Goal: Navigation & Orientation: Find specific page/section

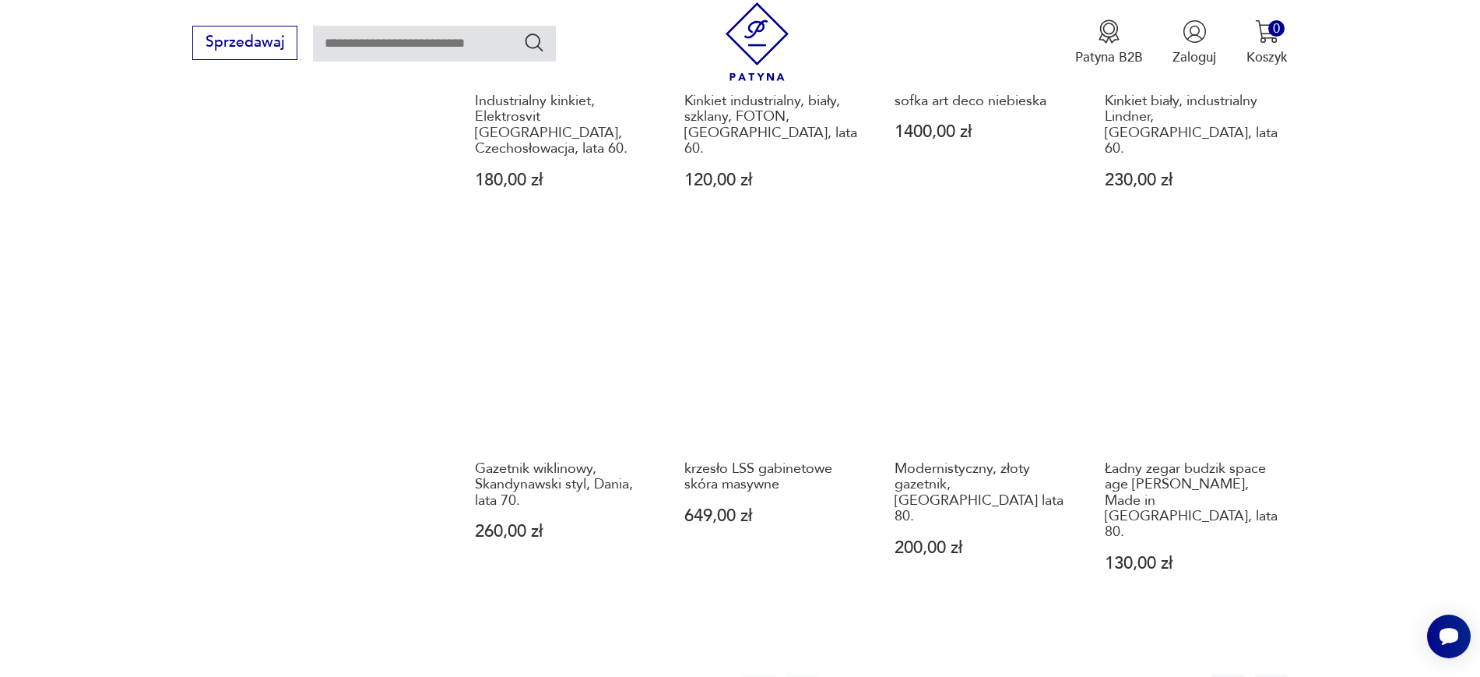
scroll to position [1471, 0]
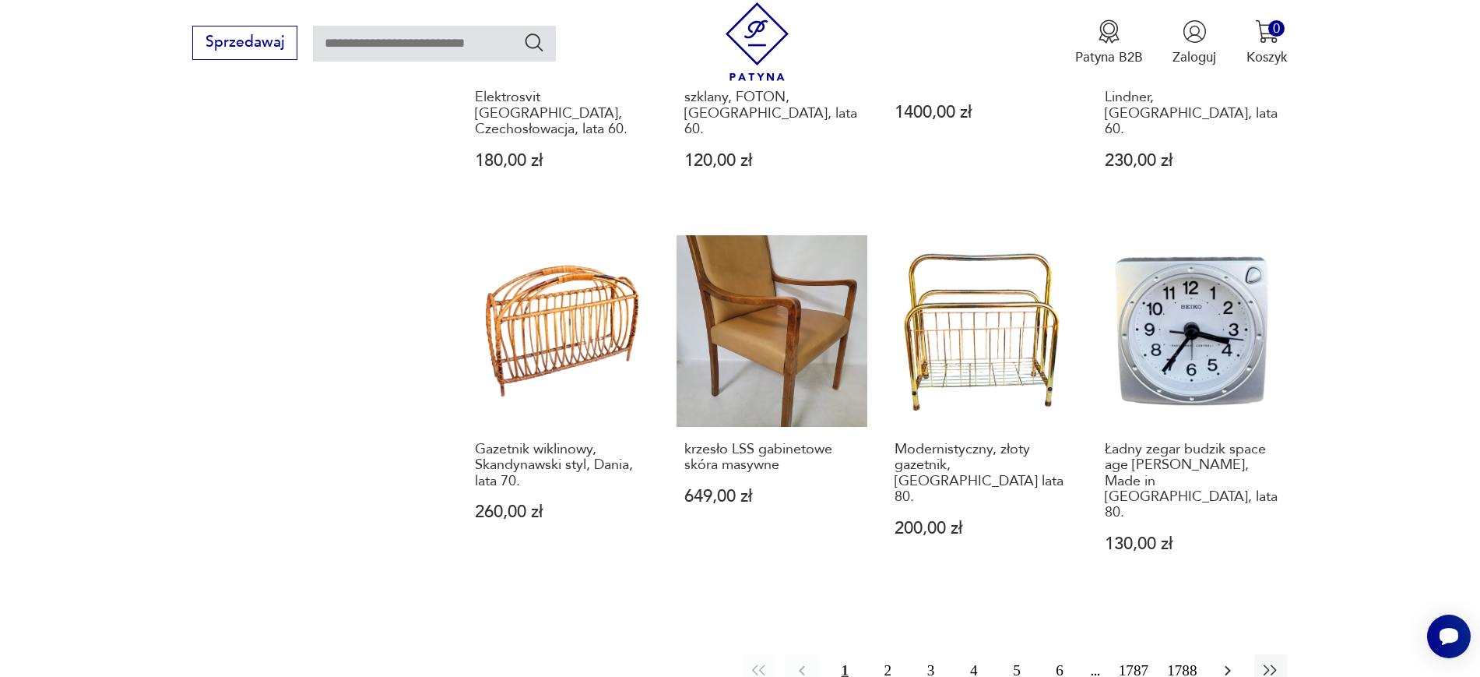
click at [1184, 540] on icon "button" at bounding box center [1228, 670] width 19 height 19
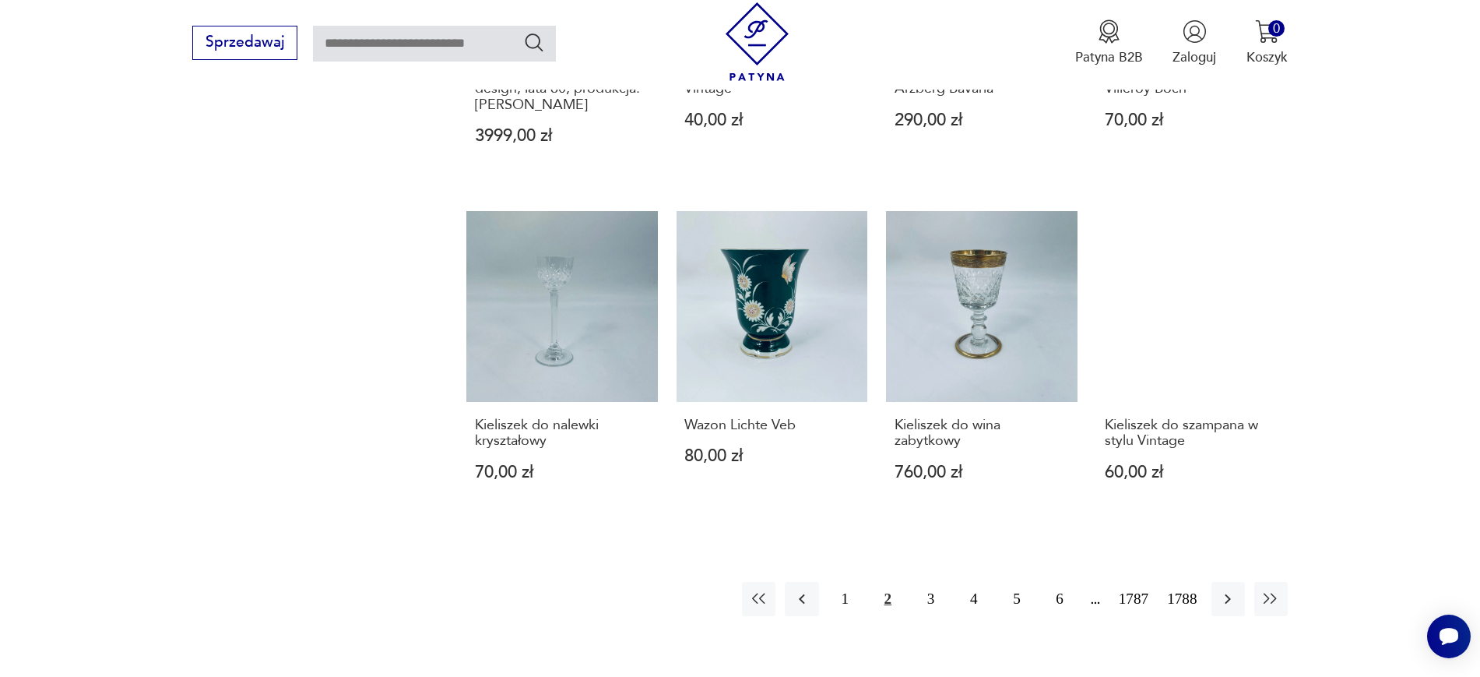
scroll to position [1536, 0]
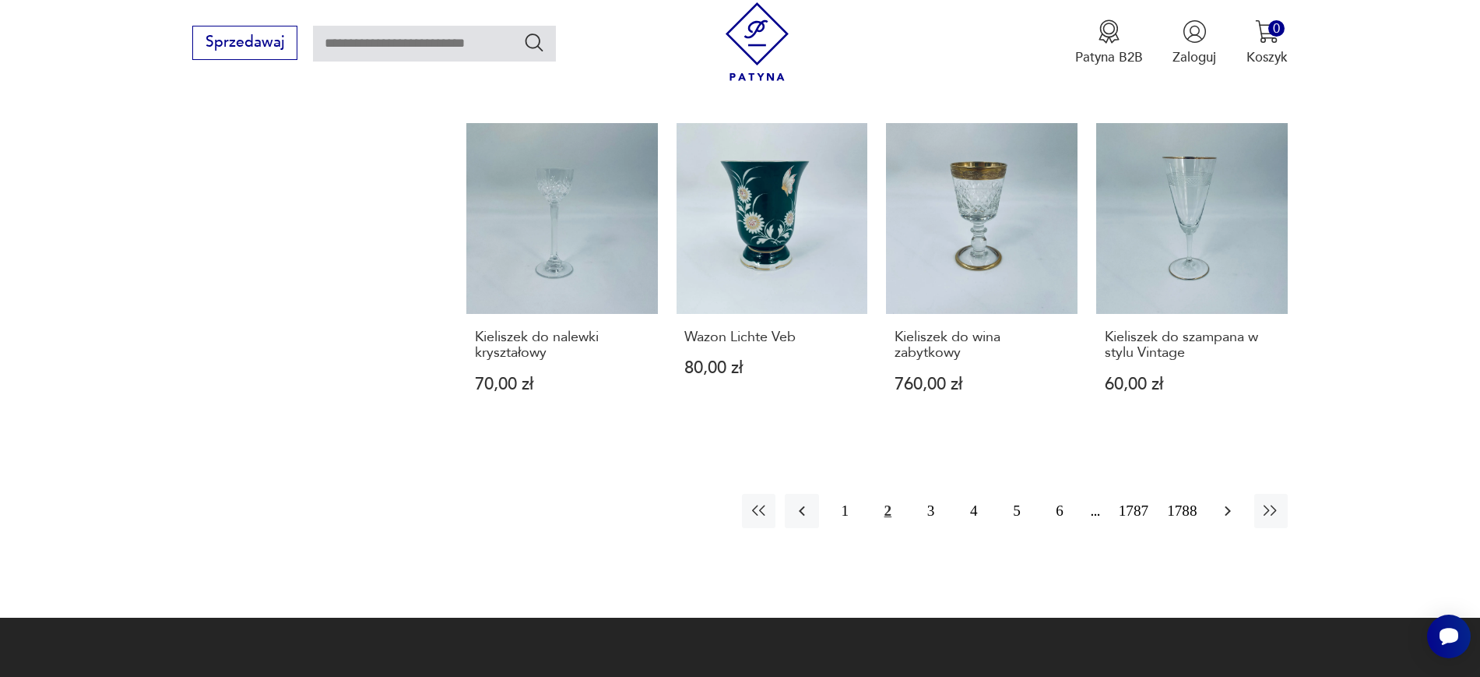
click at [1184, 506] on icon "button" at bounding box center [1228, 511] width 6 height 10
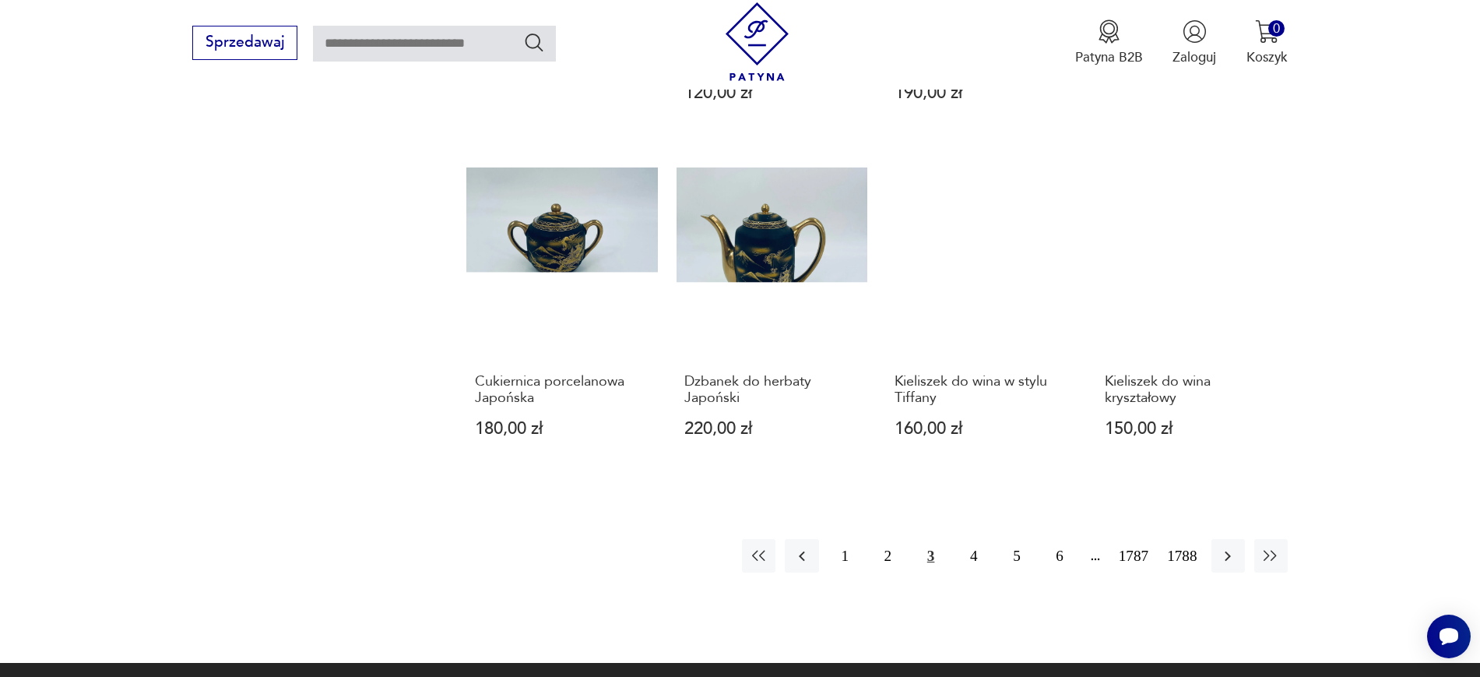
scroll to position [1475, 0]
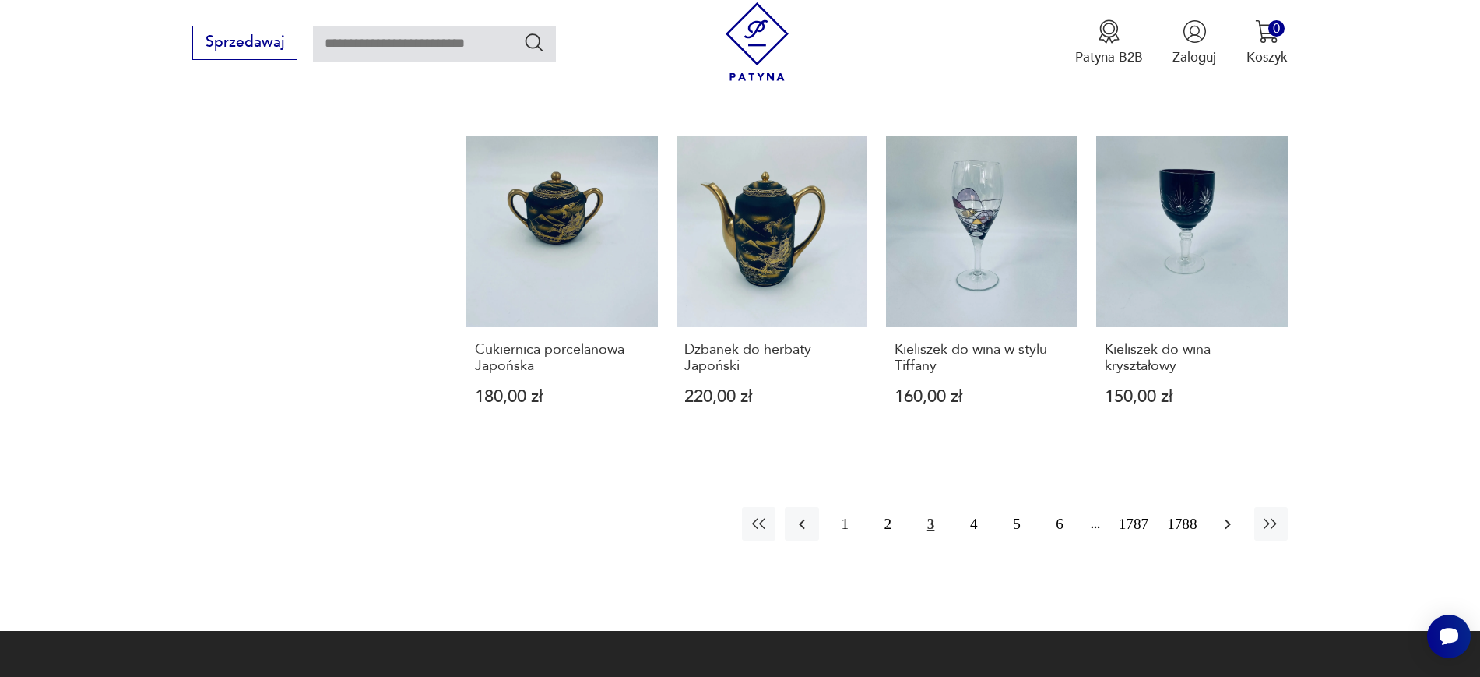
click at [1184, 508] on button "button" at bounding box center [1228, 523] width 33 height 33
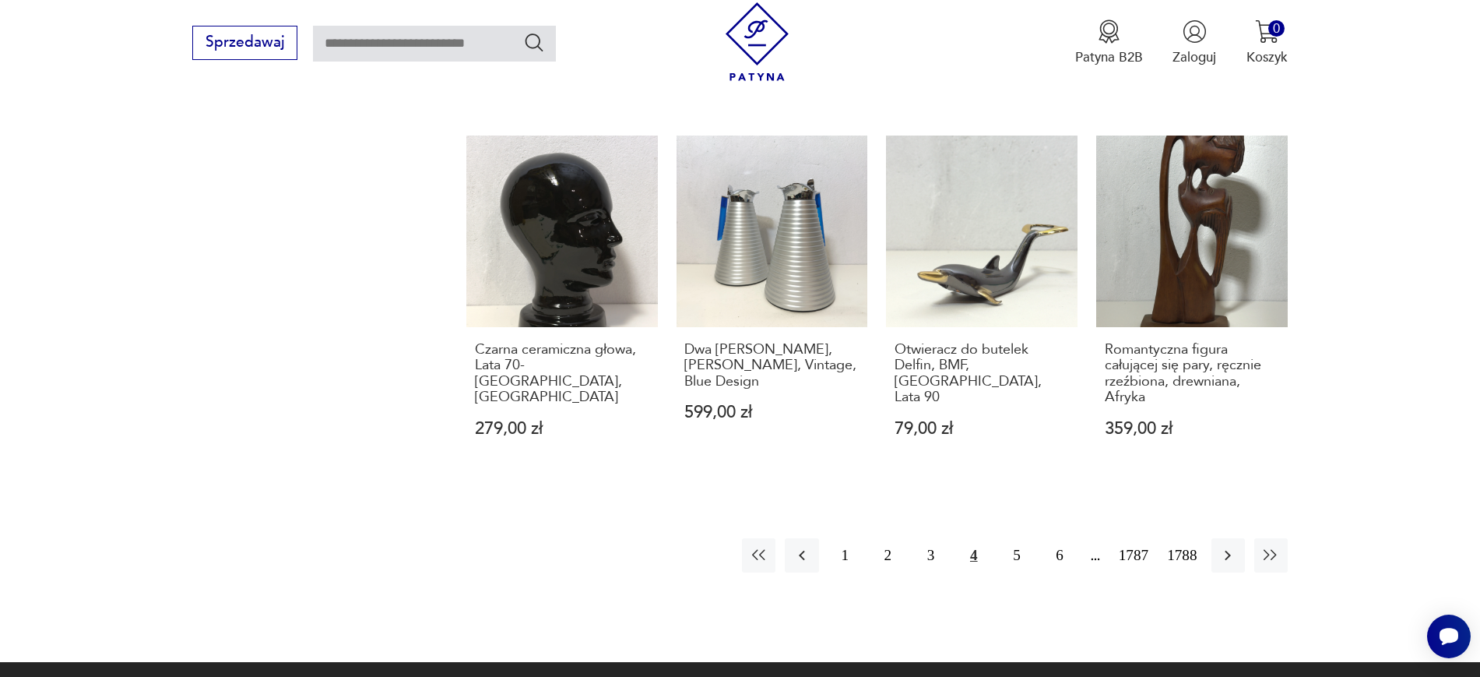
scroll to position [1498, 0]
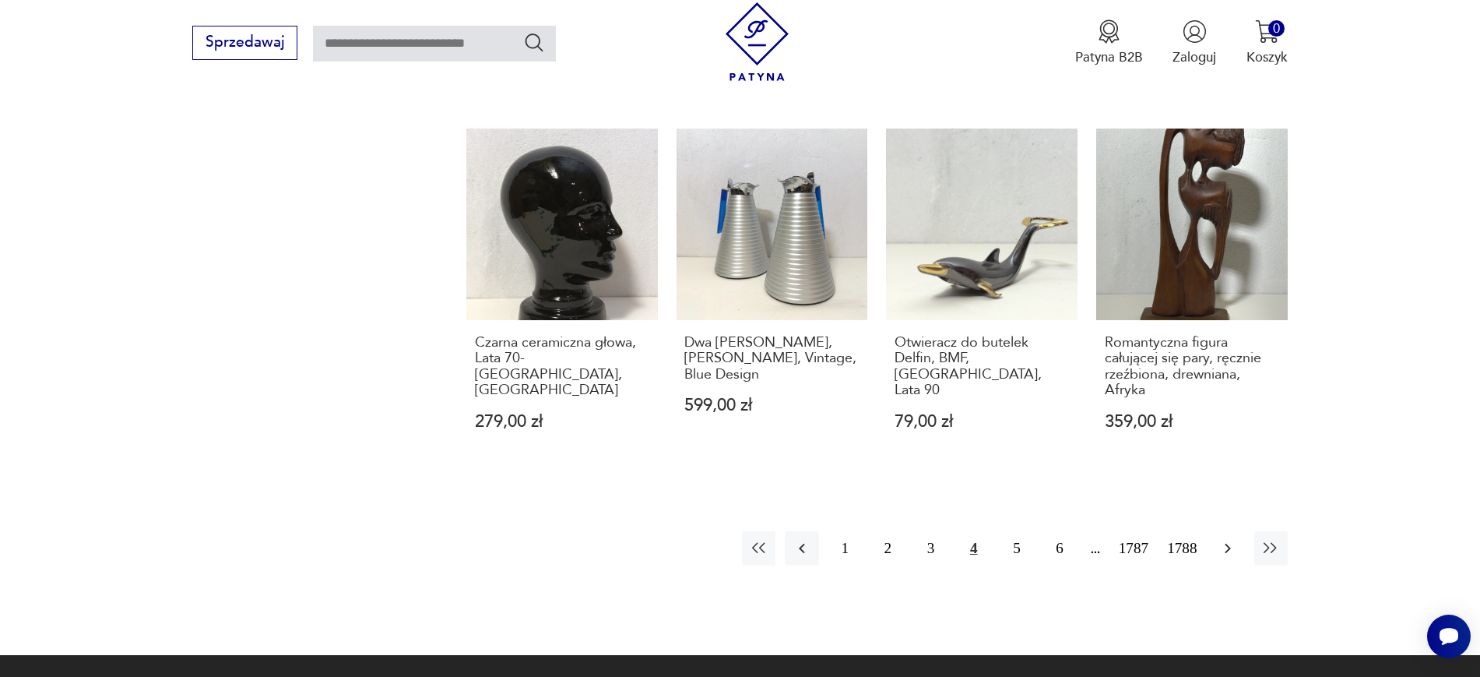
click at [1184, 540] on icon "button" at bounding box center [1228, 548] width 19 height 19
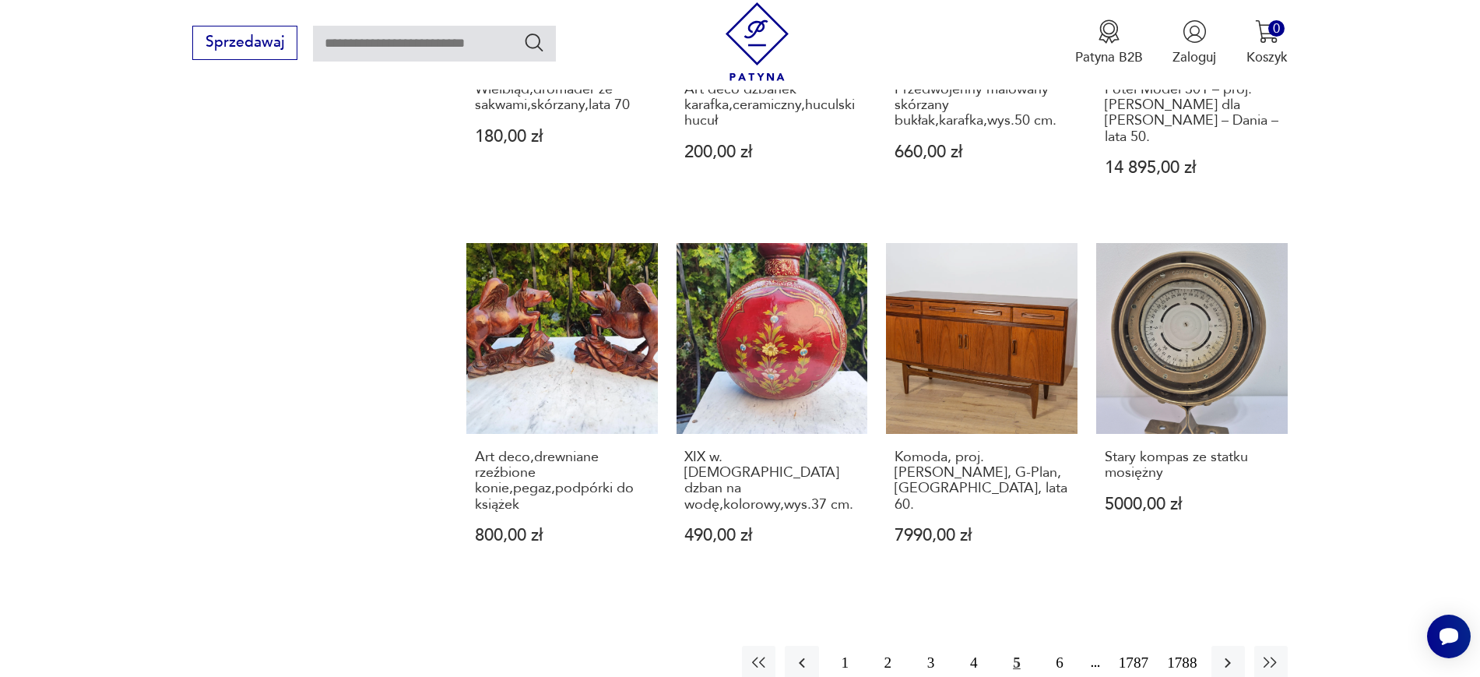
scroll to position [1452, 0]
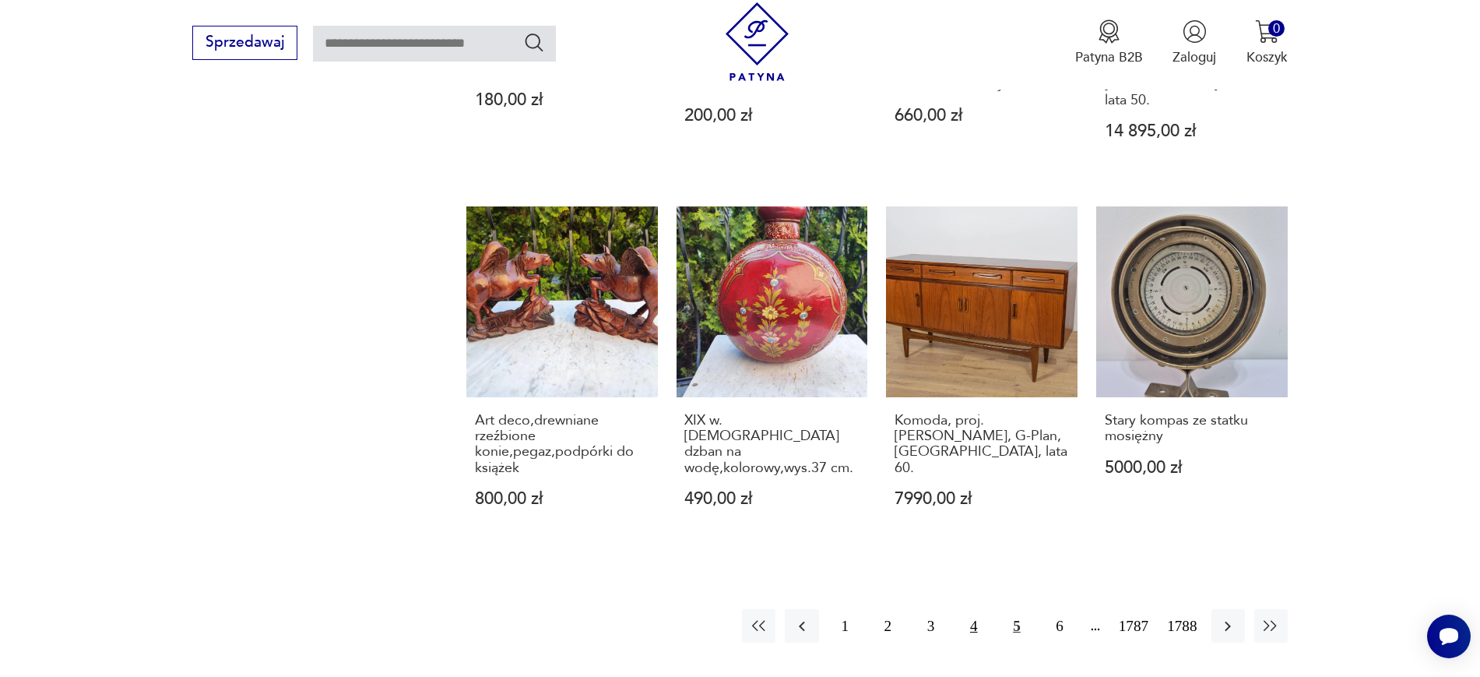
click at [976, 540] on button "4" at bounding box center [973, 625] width 33 height 33
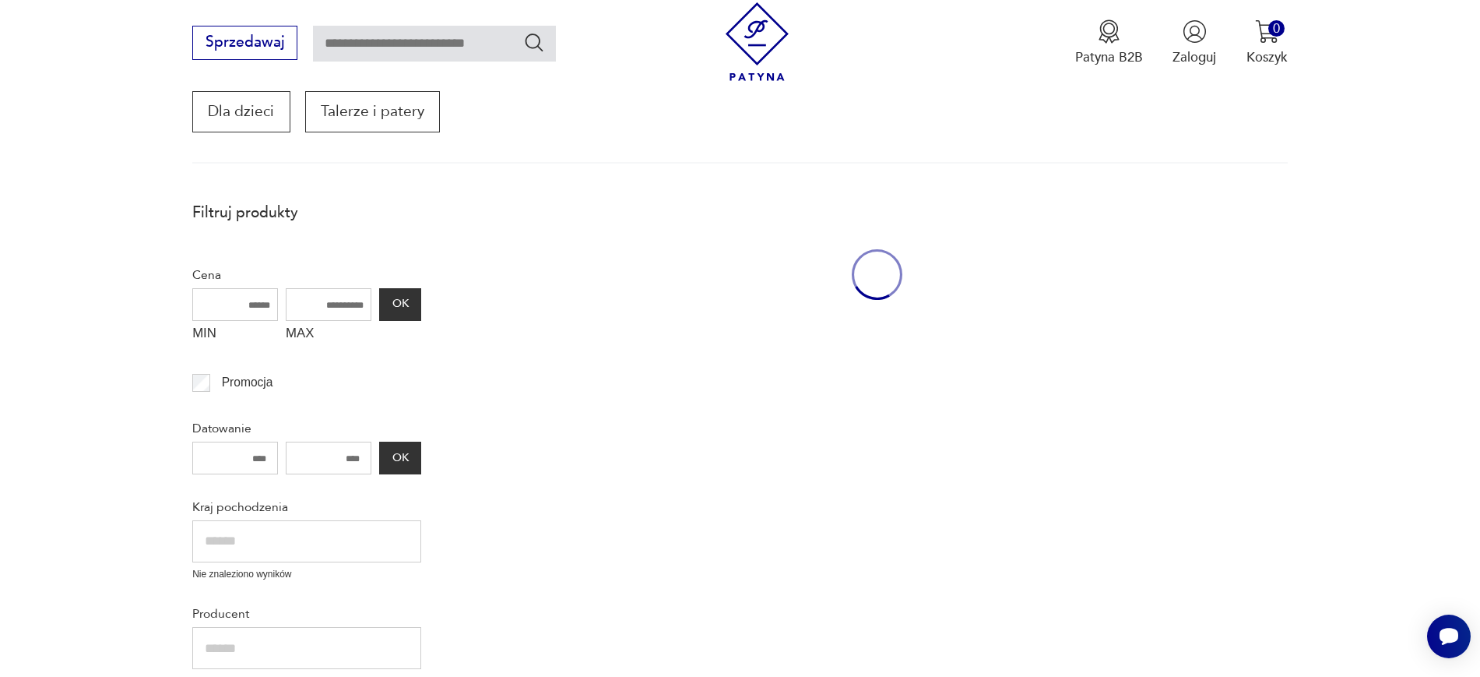
scroll to position [269, 0]
